Goal: Task Accomplishment & Management: Use online tool/utility

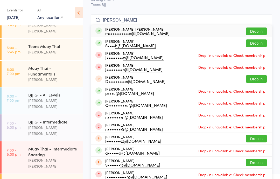
scroll to position [100, 0]
click at [57, 44] on div "Teens Muay Thai" at bounding box center [53, 47] width 50 height 6
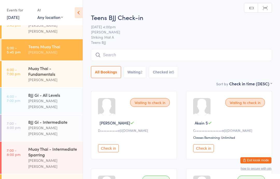
click at [132, 52] on input "search" at bounding box center [181, 55] width 181 height 12
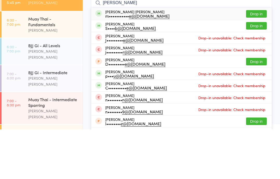
type input "[PERSON_NAME]"
click at [258, 60] on button "Drop in" at bounding box center [256, 64] width 21 height 8
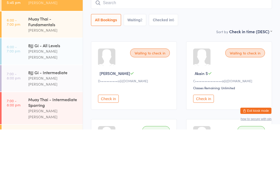
type input "H"
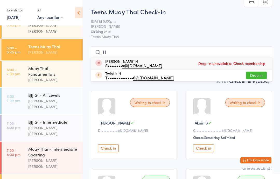
click at [202, 51] on input "H" at bounding box center [181, 52] width 181 height 12
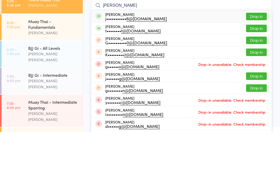
type input "[PERSON_NAME]"
click at [260, 60] on button "Drop in" at bounding box center [256, 64] width 21 height 8
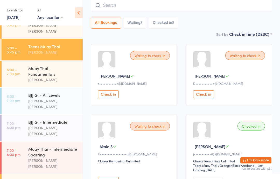
scroll to position [46, 0]
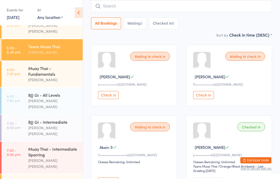
click at [197, 6] on input "search" at bounding box center [181, 6] width 181 height 12
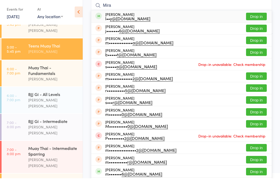
type input "Mira"
click at [259, 17] on button "Drop in" at bounding box center [256, 18] width 21 height 8
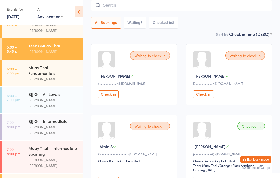
scroll to position [47, 0]
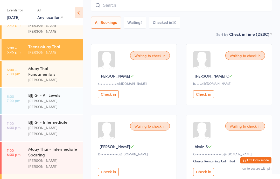
click at [114, 8] on input "search" at bounding box center [181, 5] width 181 height 12
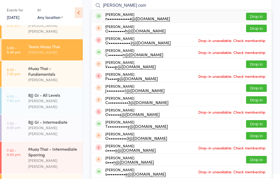
type input "[PERSON_NAME] com"
click at [258, 17] on button "Drop in" at bounding box center [256, 17] width 21 height 8
